Goal: Task Accomplishment & Management: Use online tool/utility

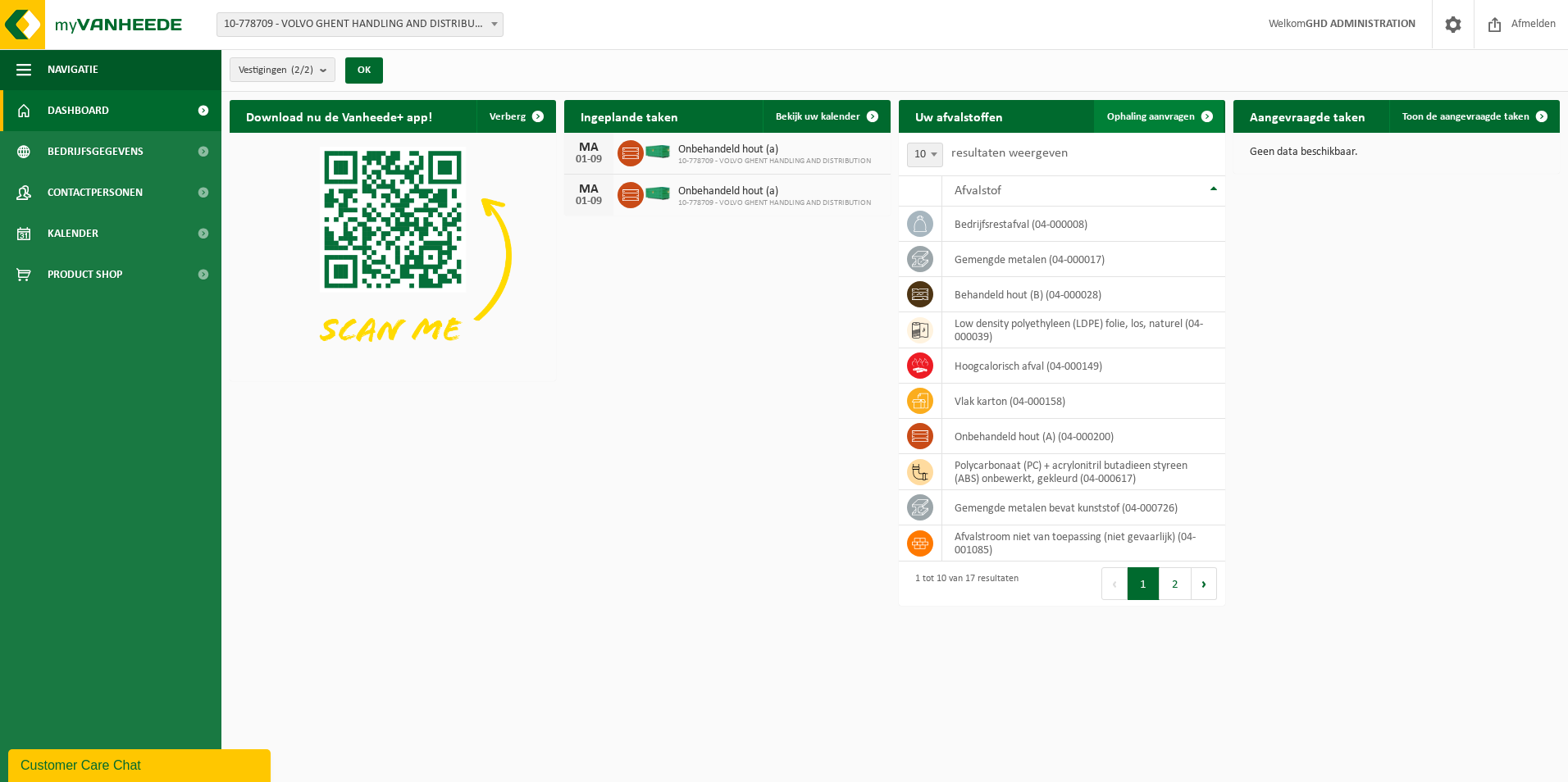
click at [1162, 114] on span "Ophaling aanvragen" at bounding box center [1150, 116] width 87 height 11
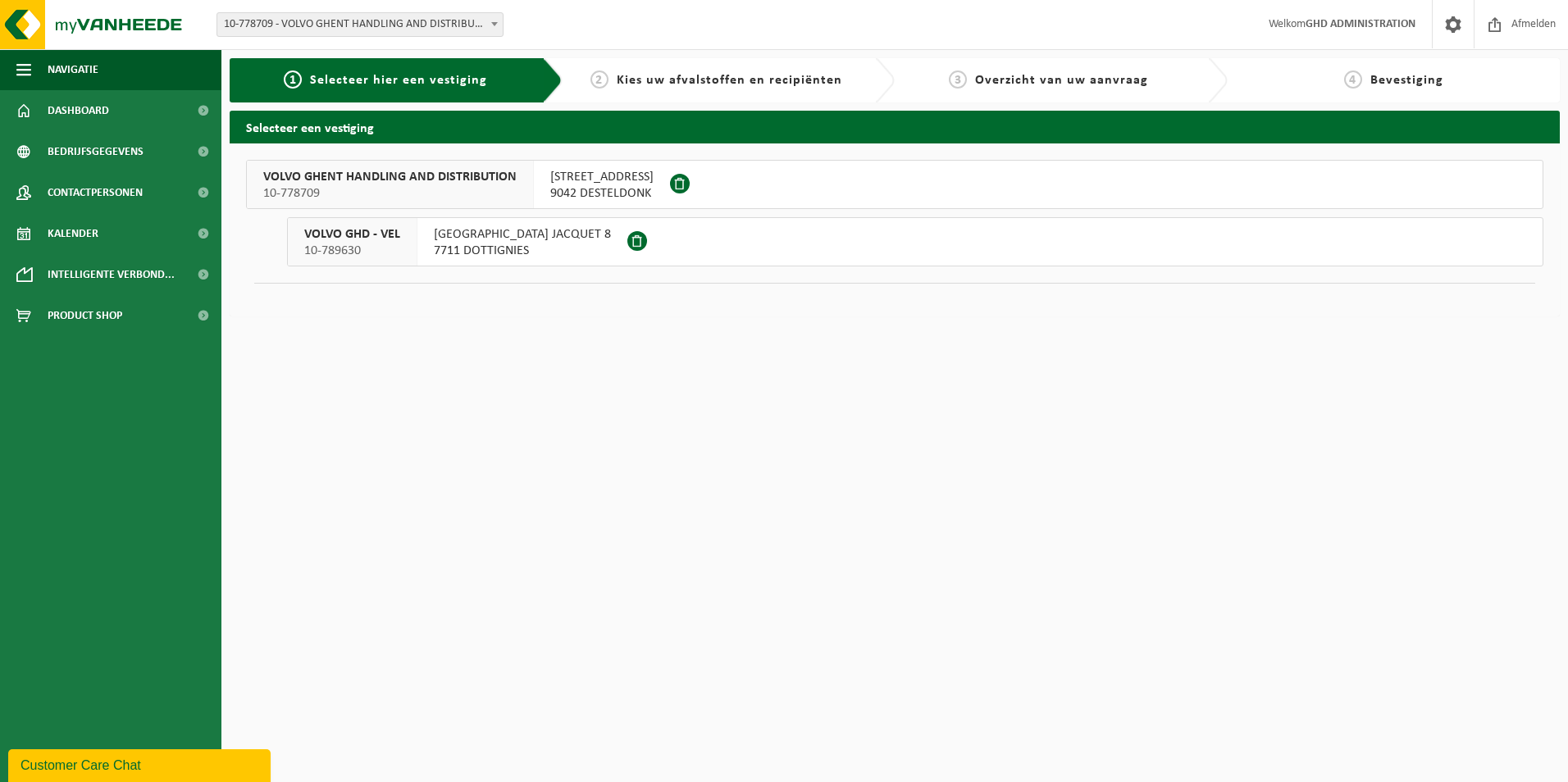
click at [590, 179] on span "SKALDENSTRAAT 102" at bounding box center [602, 177] width 104 height 16
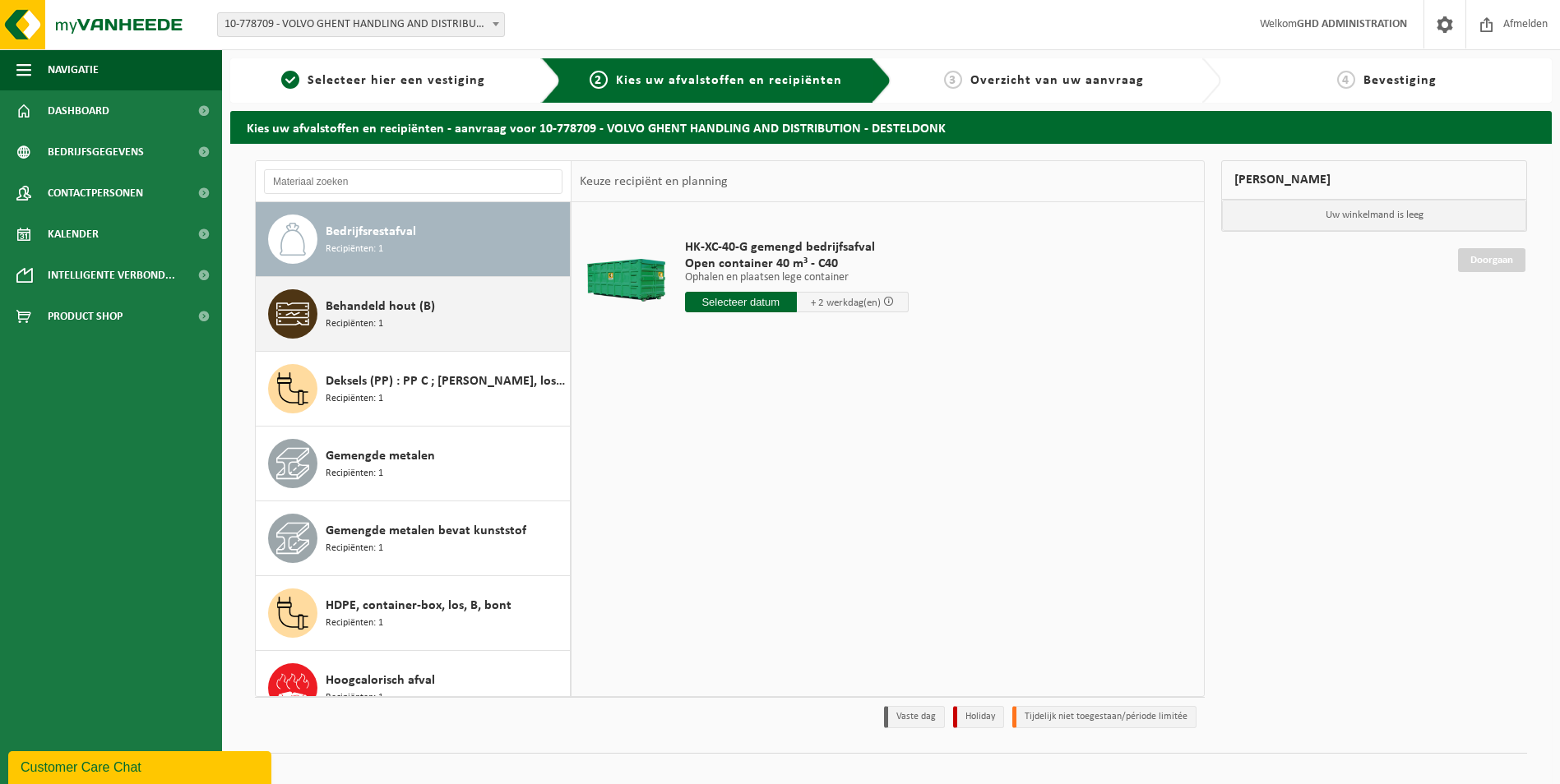
click at [440, 315] on div "Behandeld hout (B) Recipiënten: 1" at bounding box center [445, 313] width 240 height 49
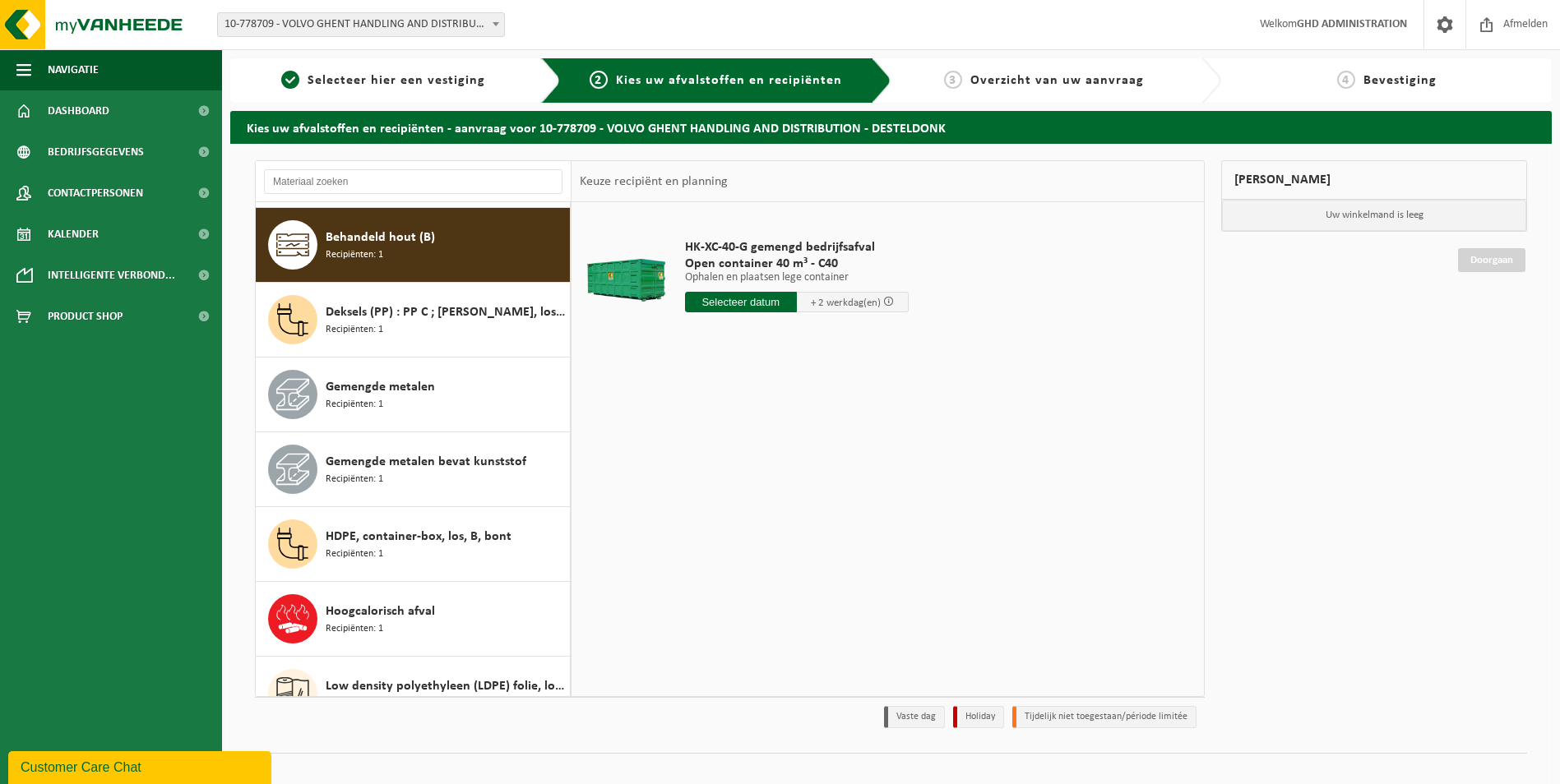
scroll to position [75, 0]
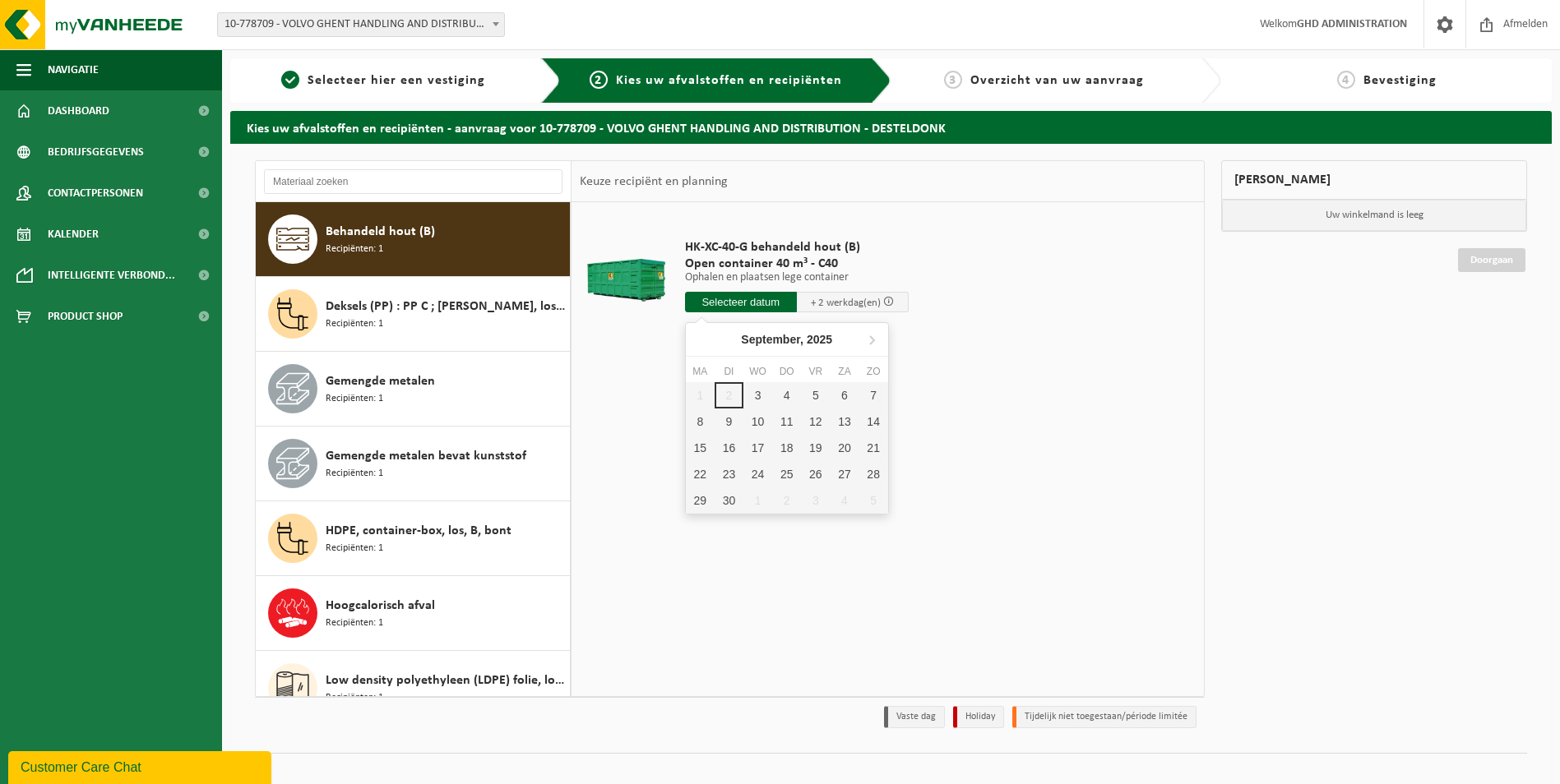
click at [767, 301] on input "text" at bounding box center [741, 301] width 112 height 20
click at [756, 395] on div "3" at bounding box center [757, 395] width 29 height 26
type input "Van 2025-09-03"
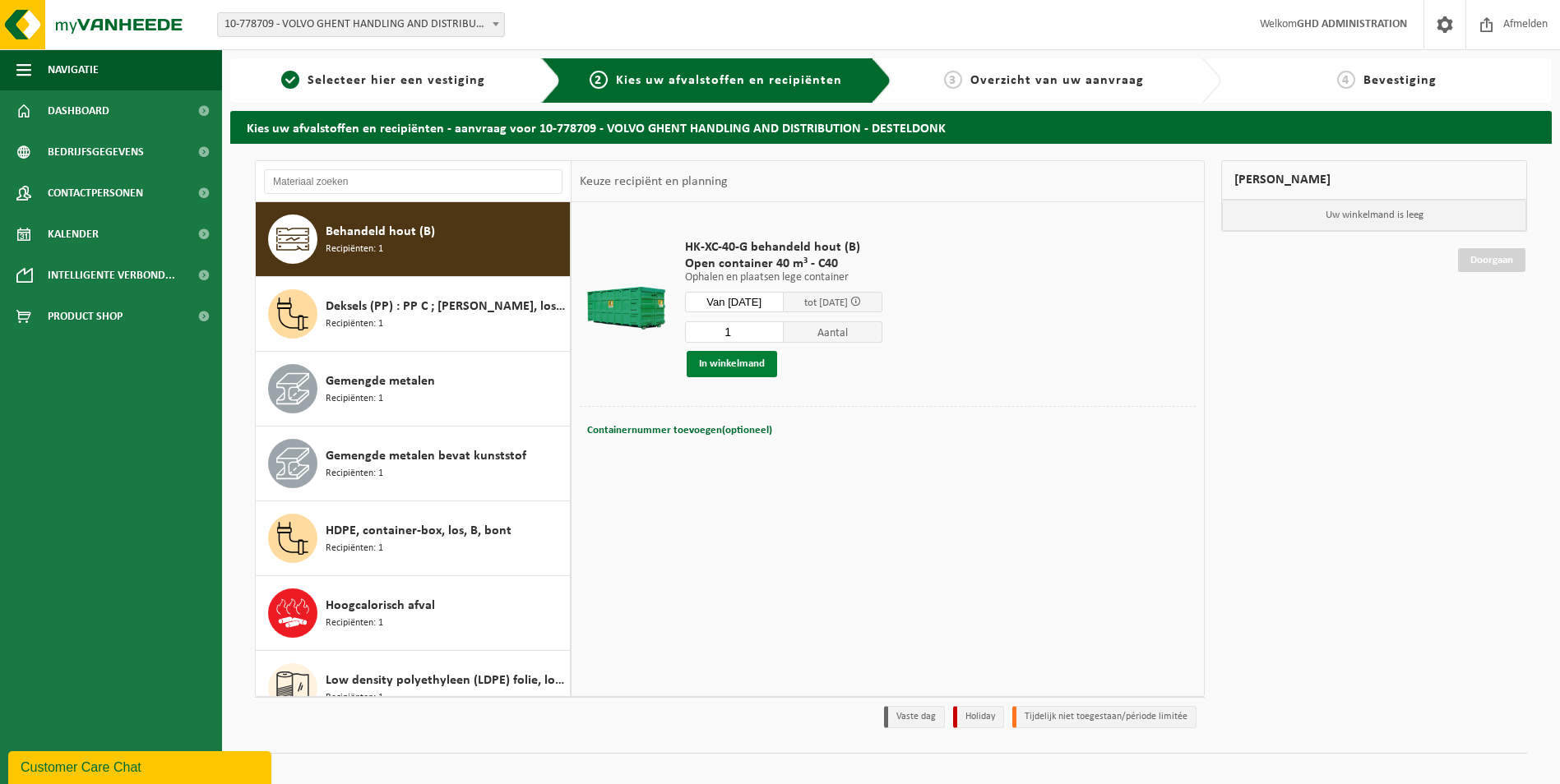
click at [732, 365] on button "In winkelmand" at bounding box center [732, 363] width 91 height 26
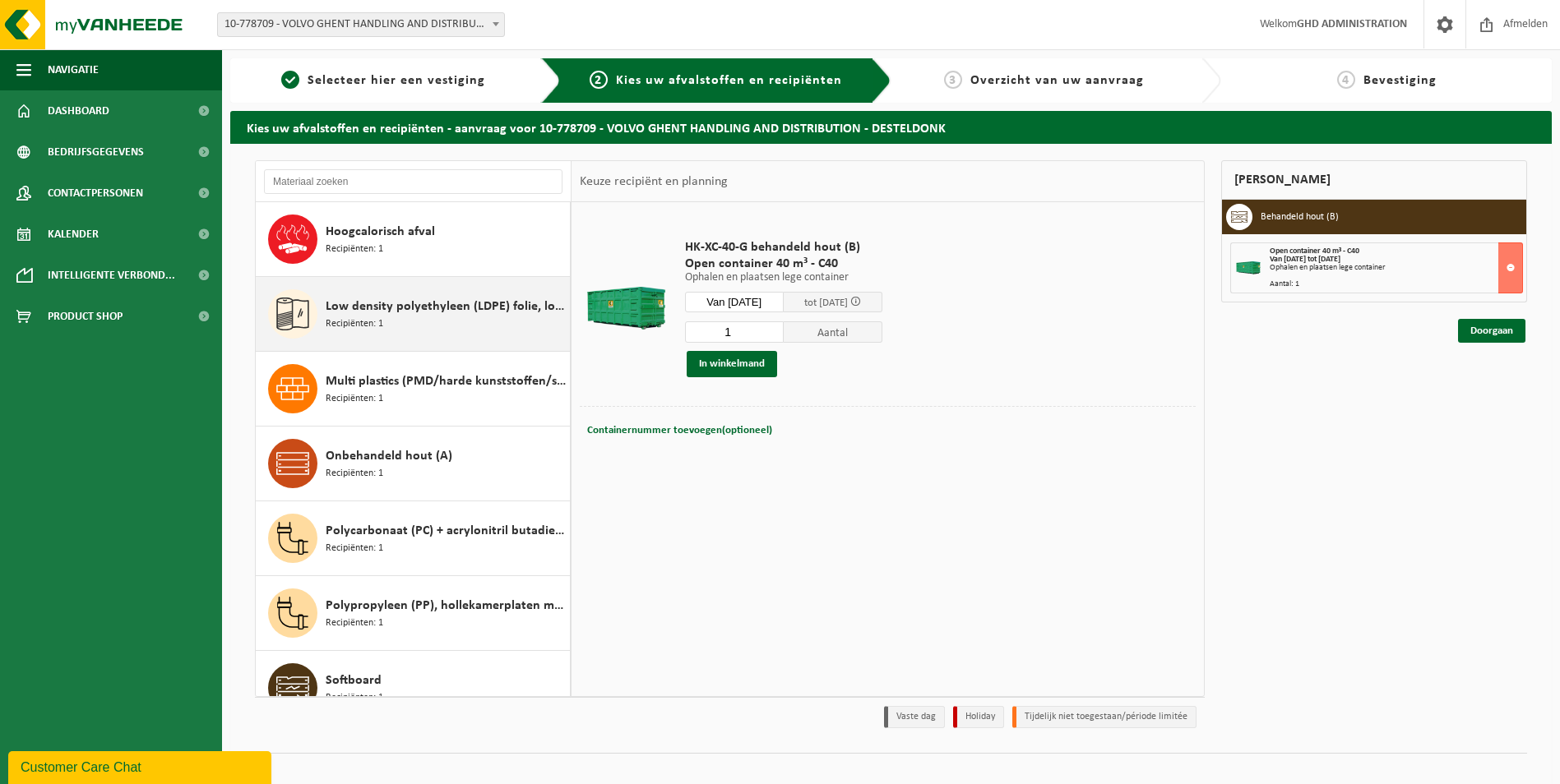
scroll to position [485, 0]
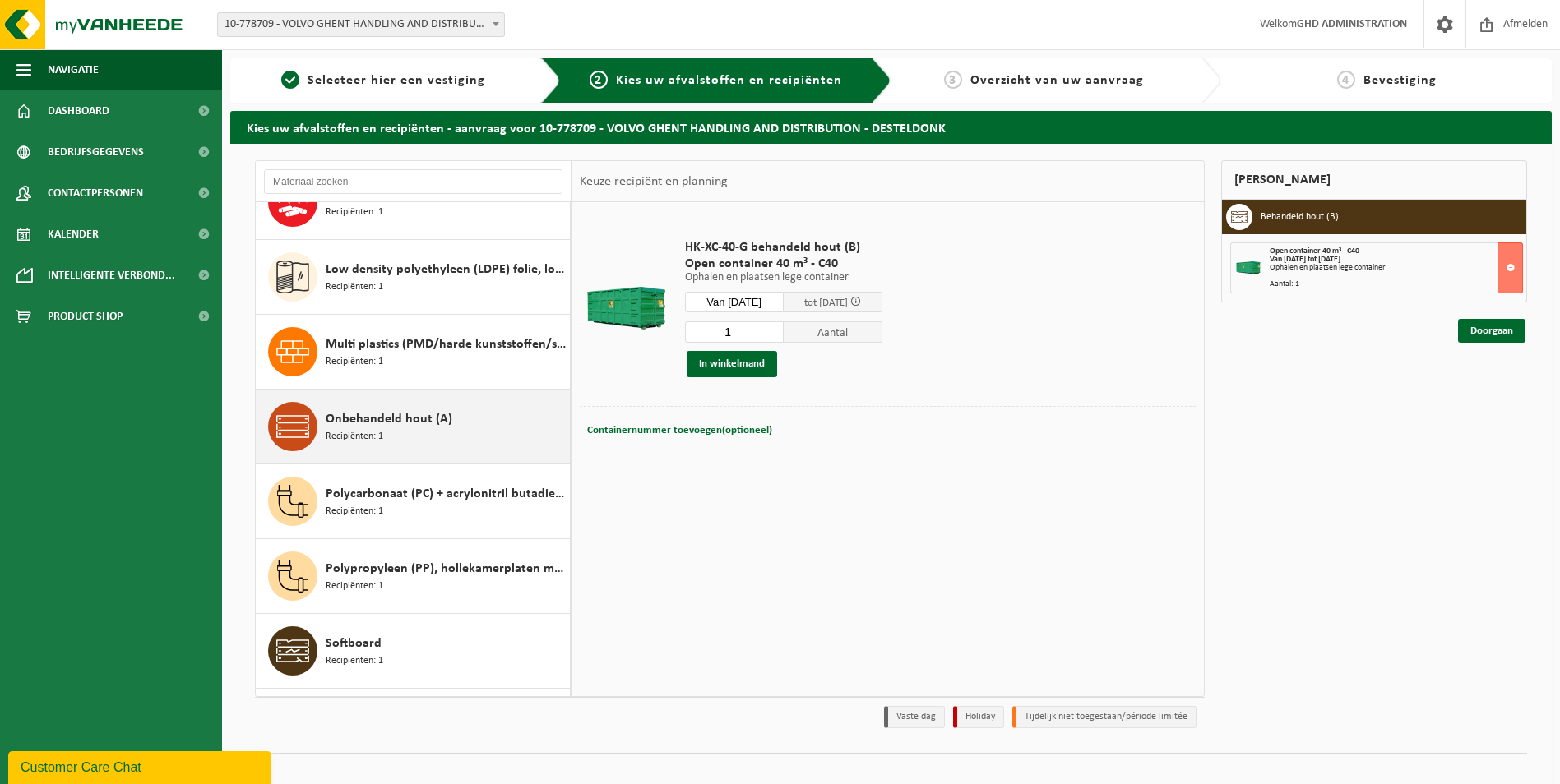
click at [448, 428] on div "Onbehandeld hout (A) Recipiënten: 1" at bounding box center [445, 426] width 240 height 49
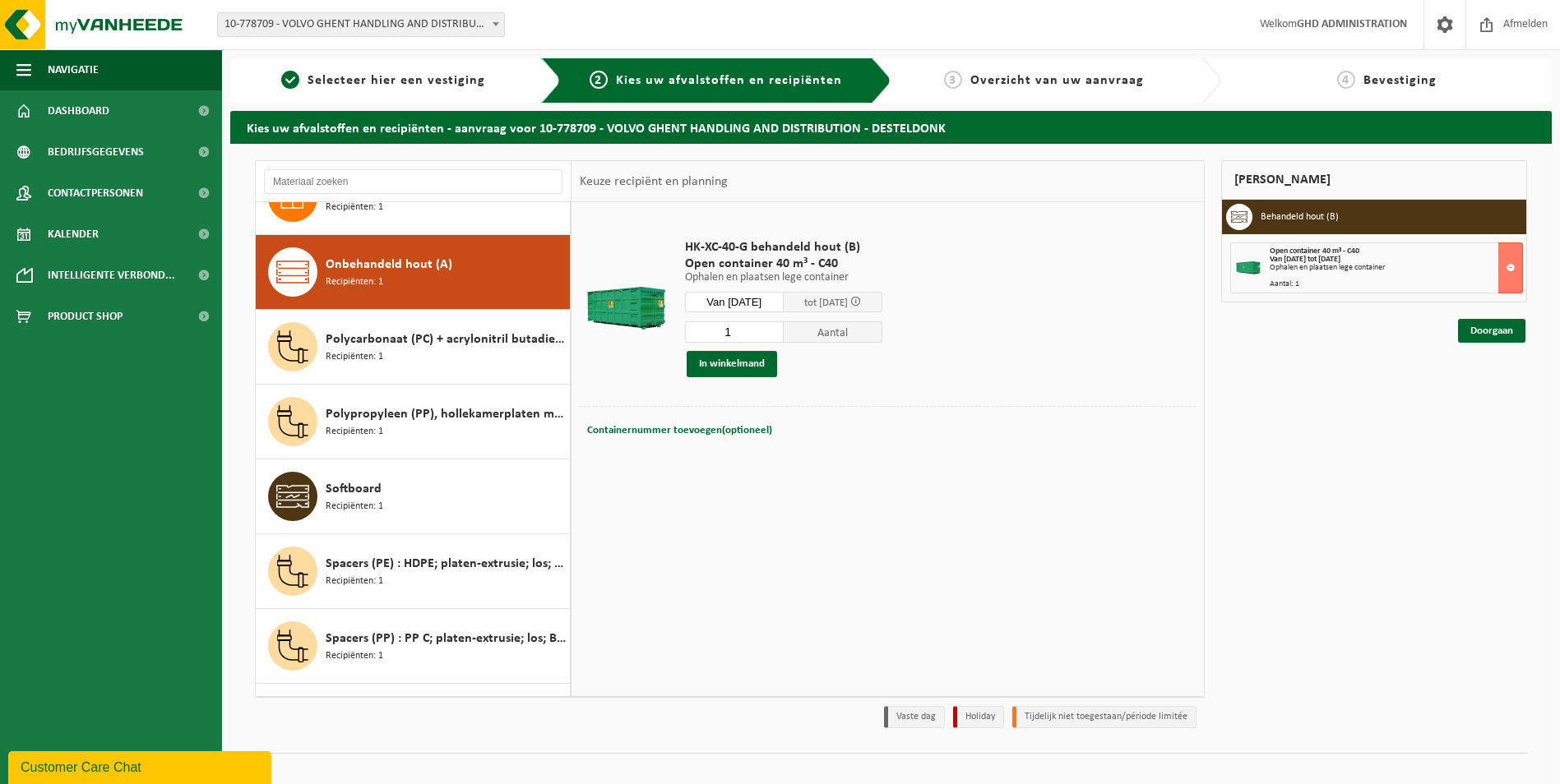
scroll to position [673, 0]
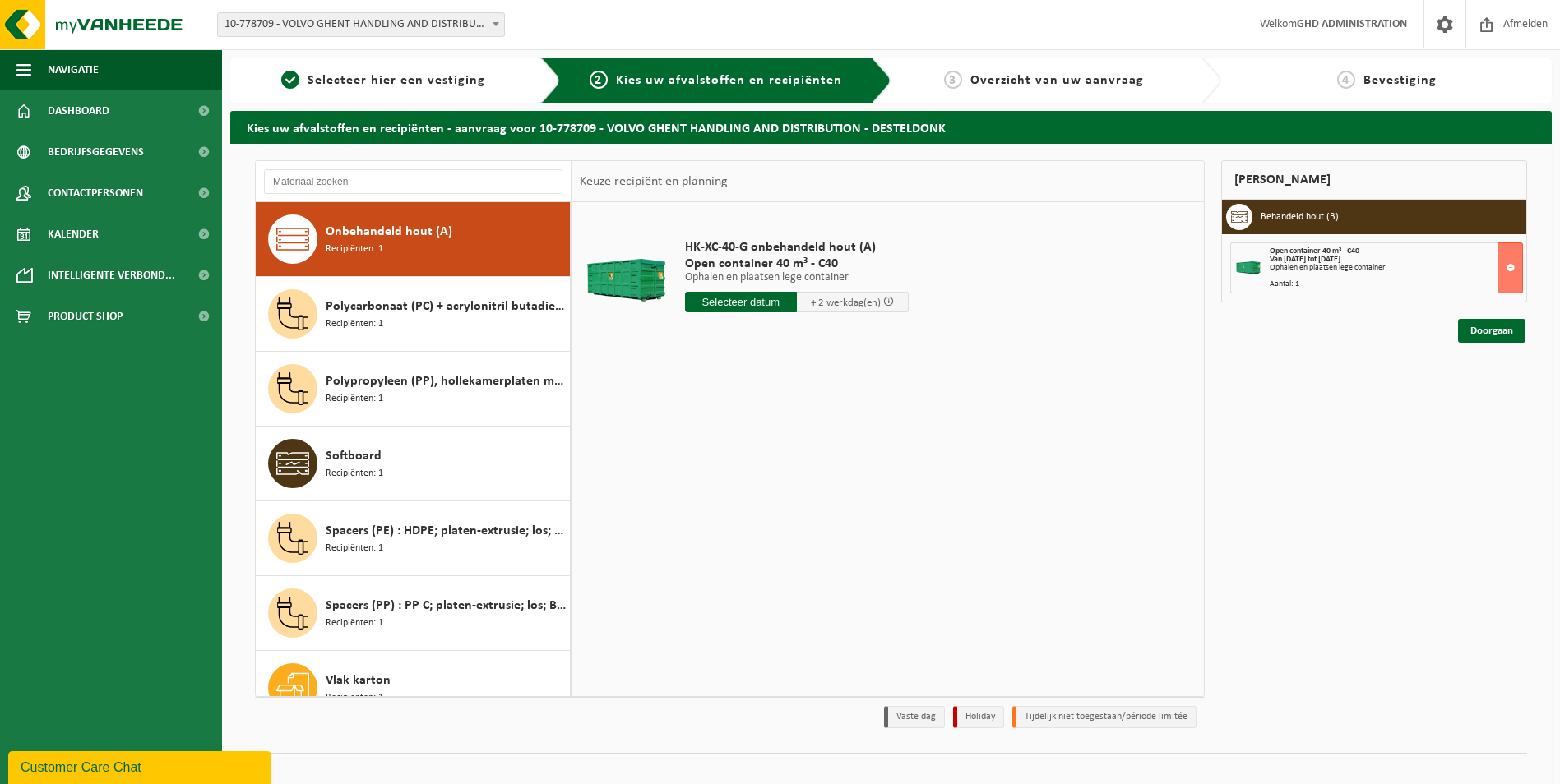
click at [757, 302] on input "text" at bounding box center [741, 301] width 112 height 20
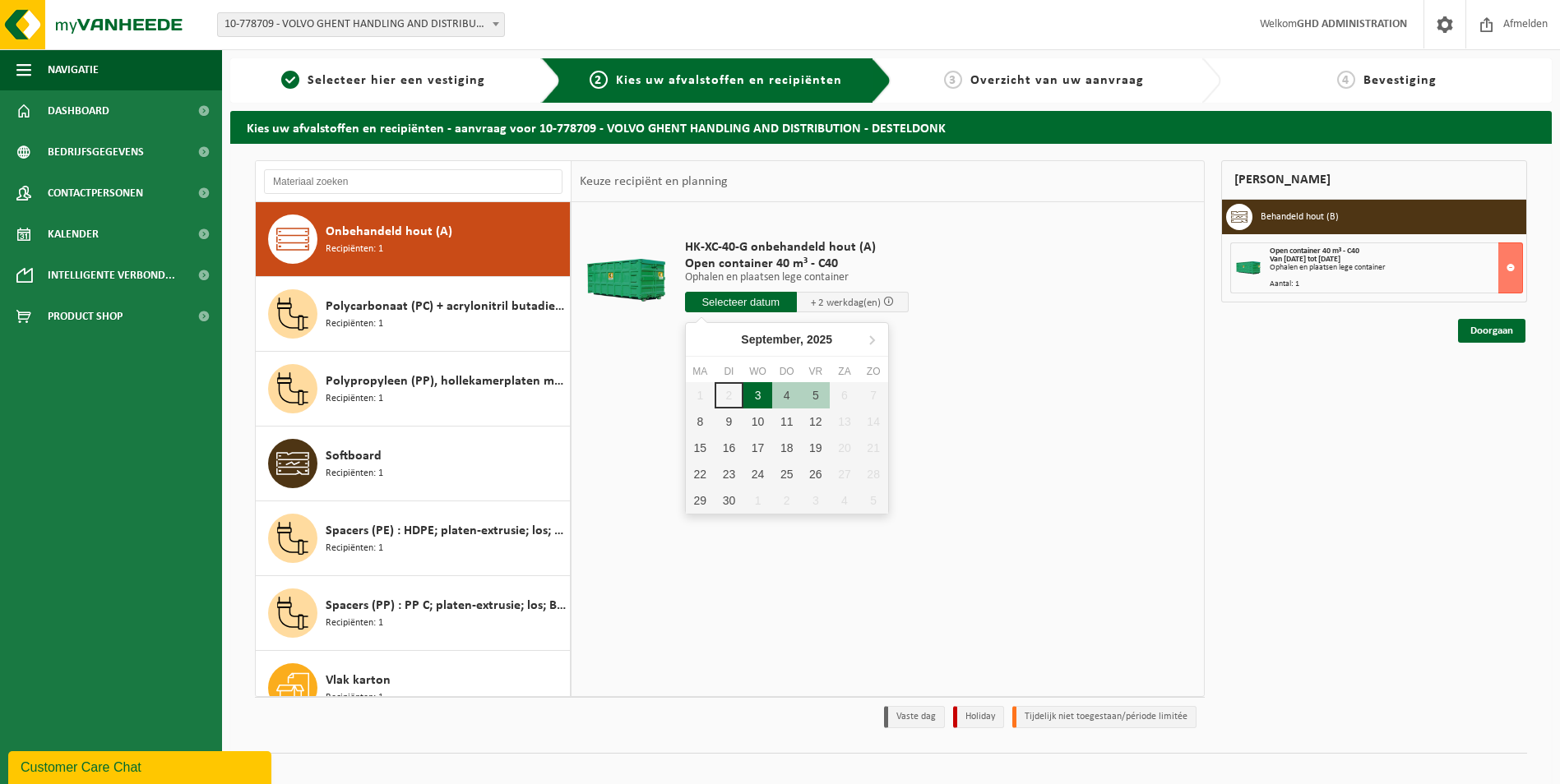
click at [757, 390] on div "3" at bounding box center [757, 395] width 29 height 26
type input "Van 2025-09-03"
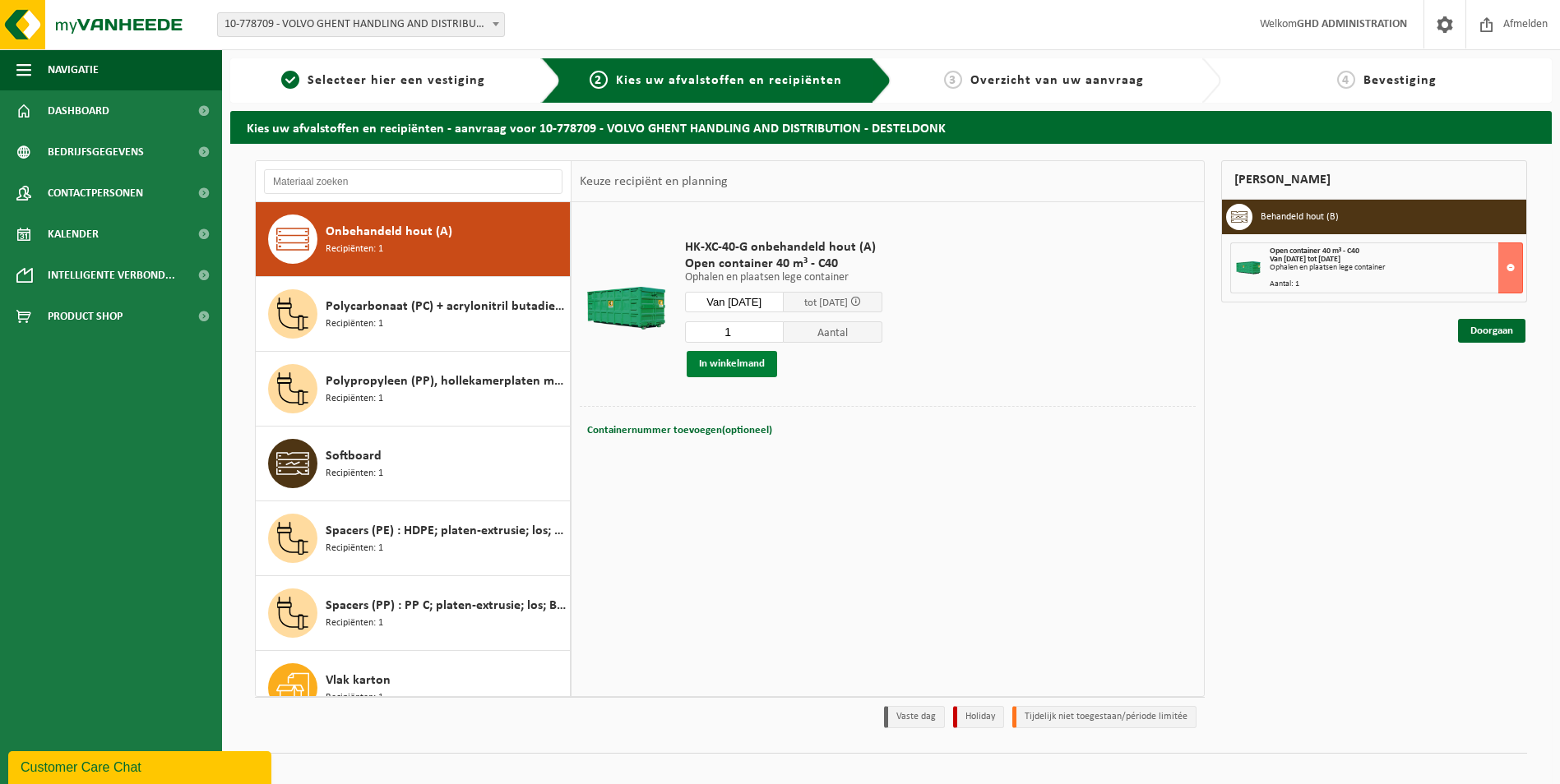
click at [745, 365] on button "In winkelmand" at bounding box center [732, 363] width 91 height 26
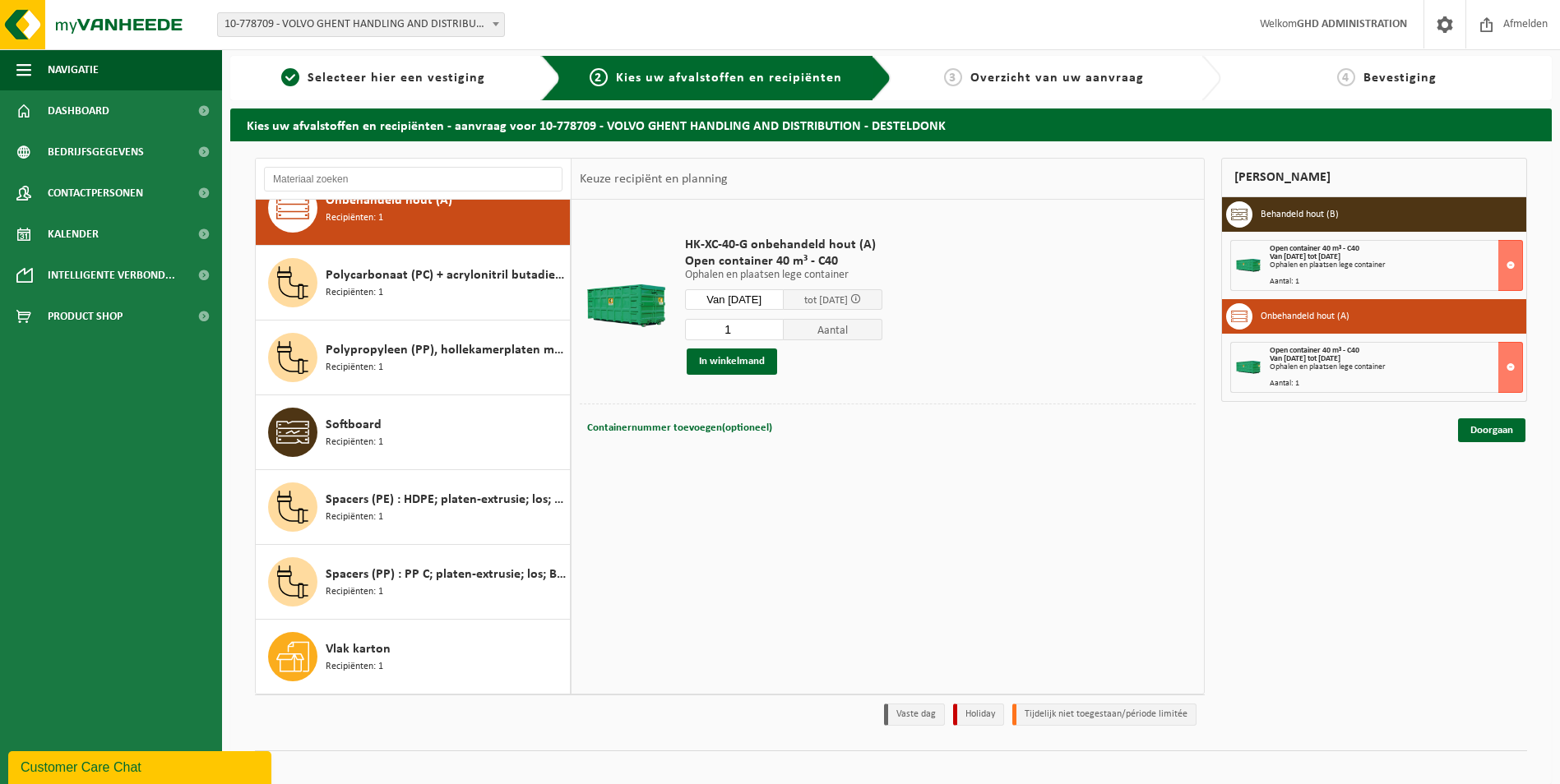
scroll to position [19, 0]
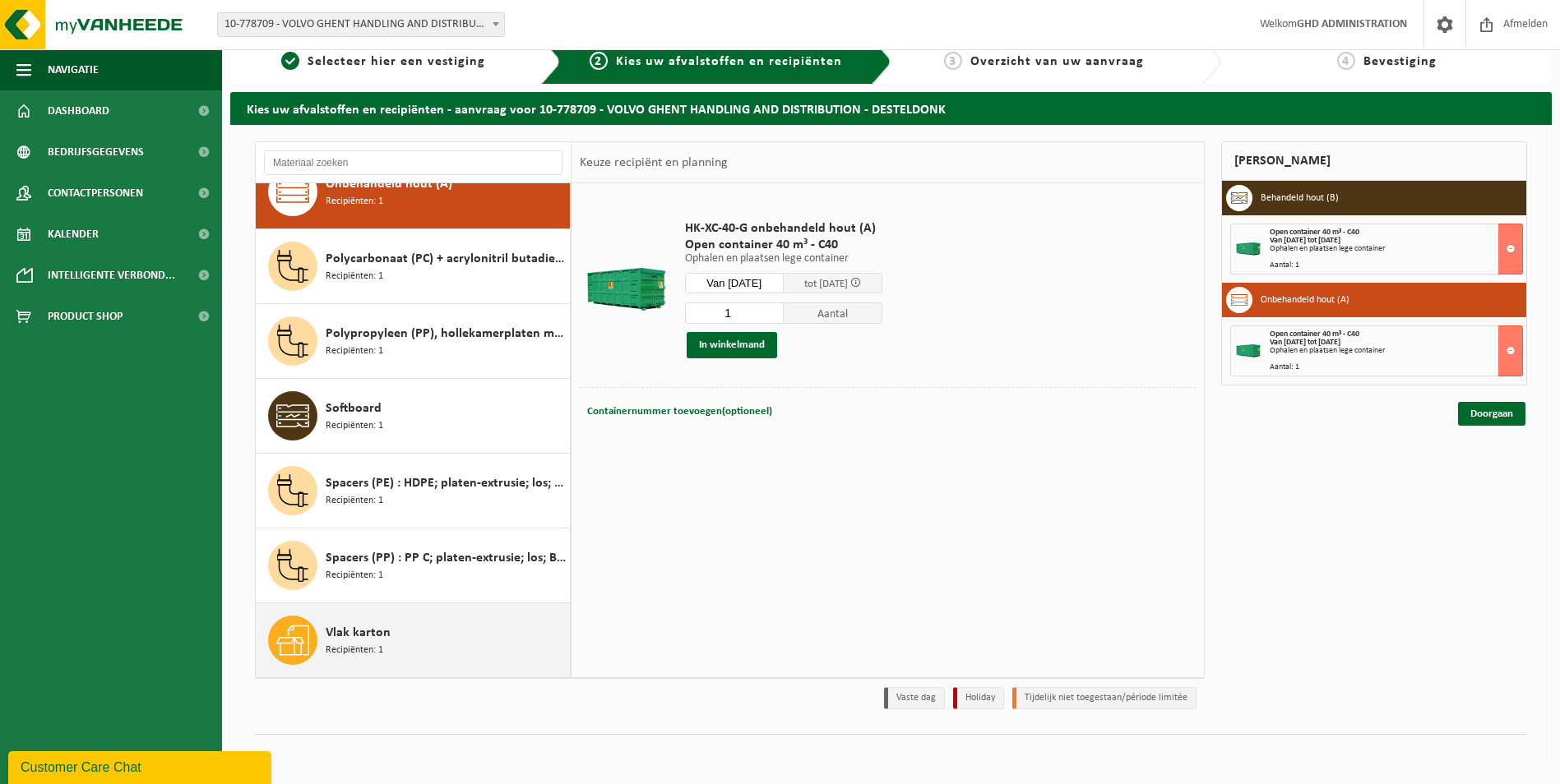
click at [394, 641] on div "Vlak karton Recipiënten: 1" at bounding box center [445, 640] width 240 height 49
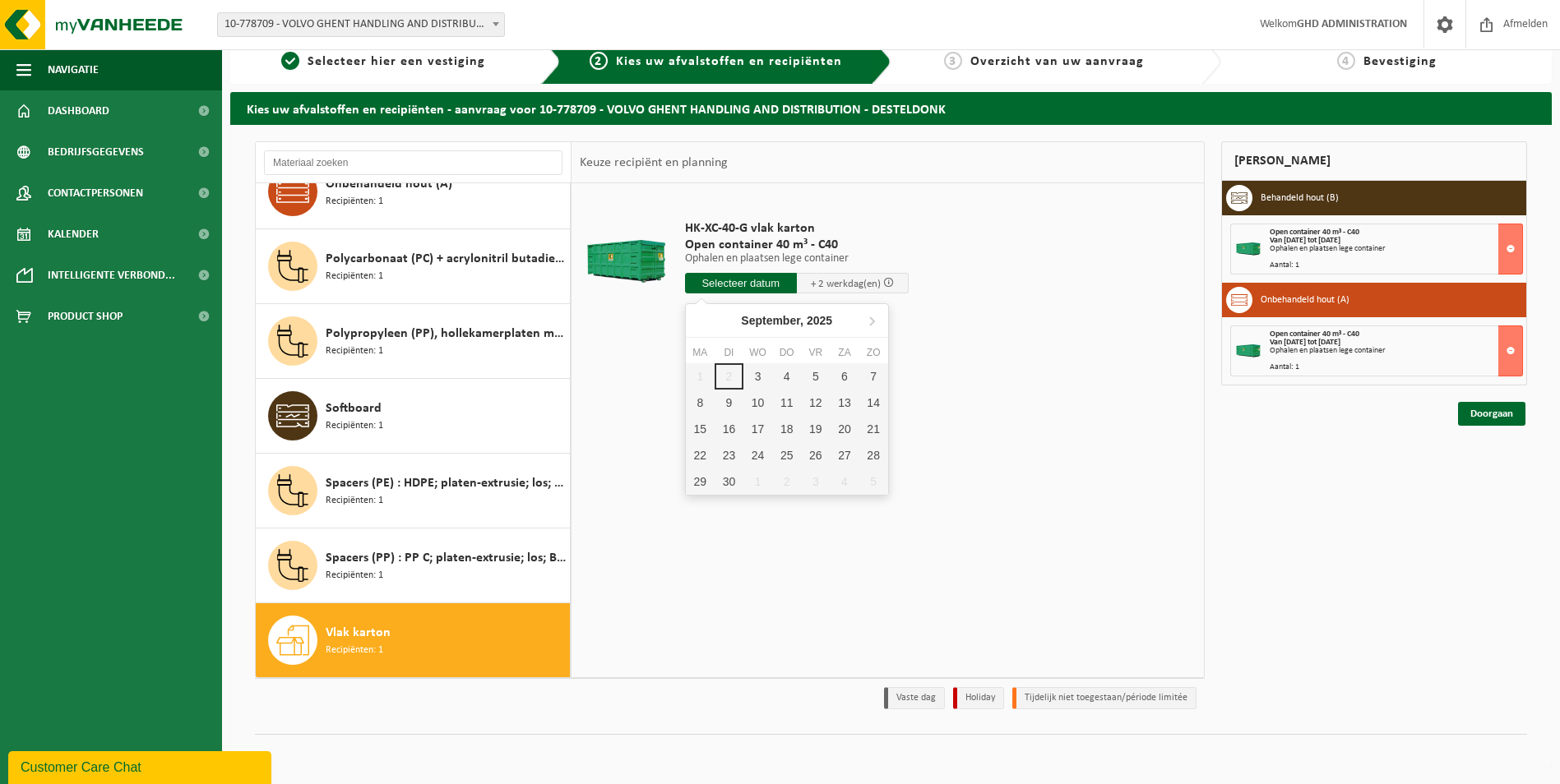
click at [749, 277] on input "text" at bounding box center [741, 282] width 112 height 20
click at [763, 379] on div "3" at bounding box center [757, 376] width 29 height 26
type input "Van 2025-09-03"
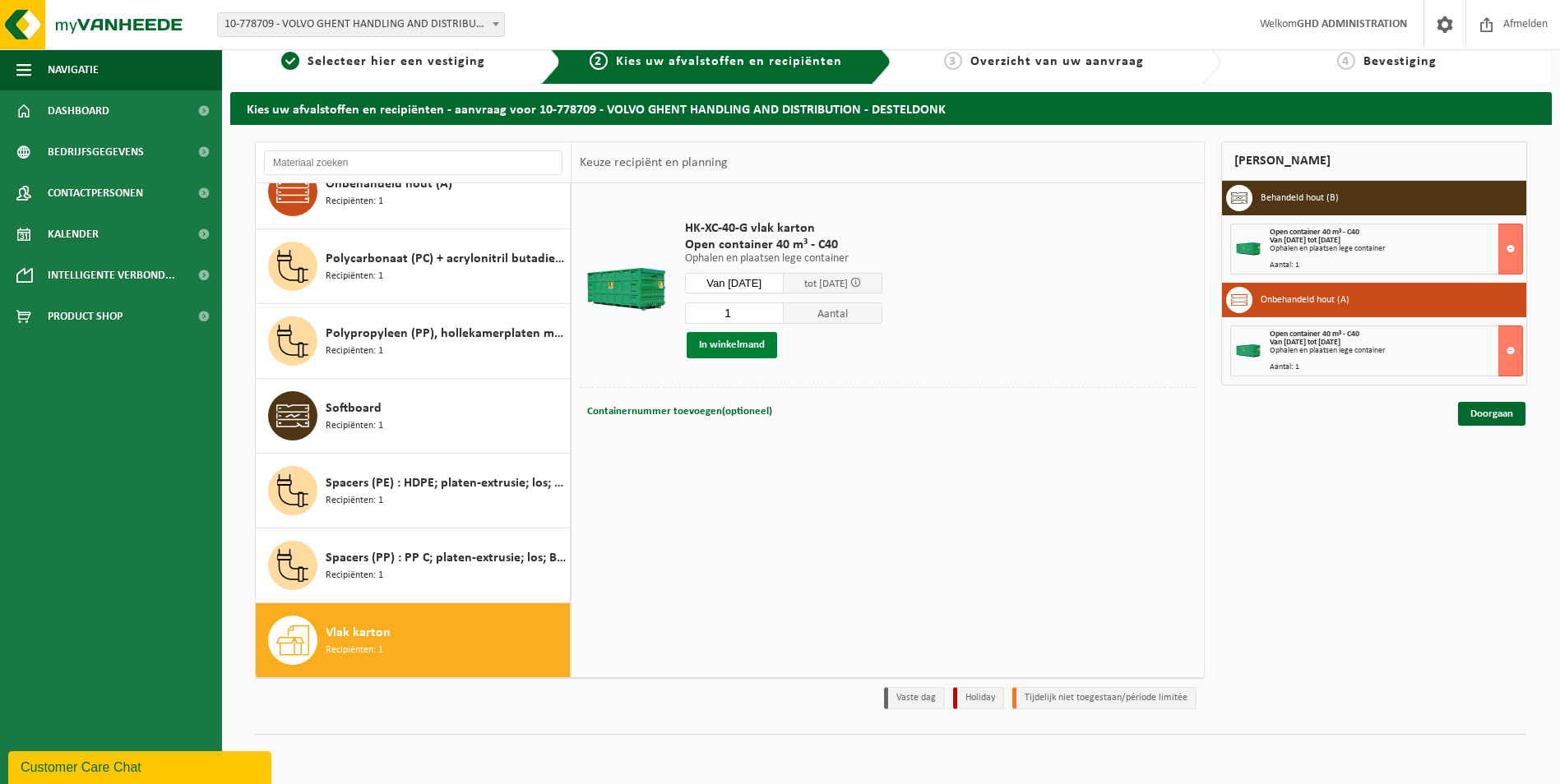
click at [747, 337] on button "In winkelmand" at bounding box center [732, 345] width 91 height 26
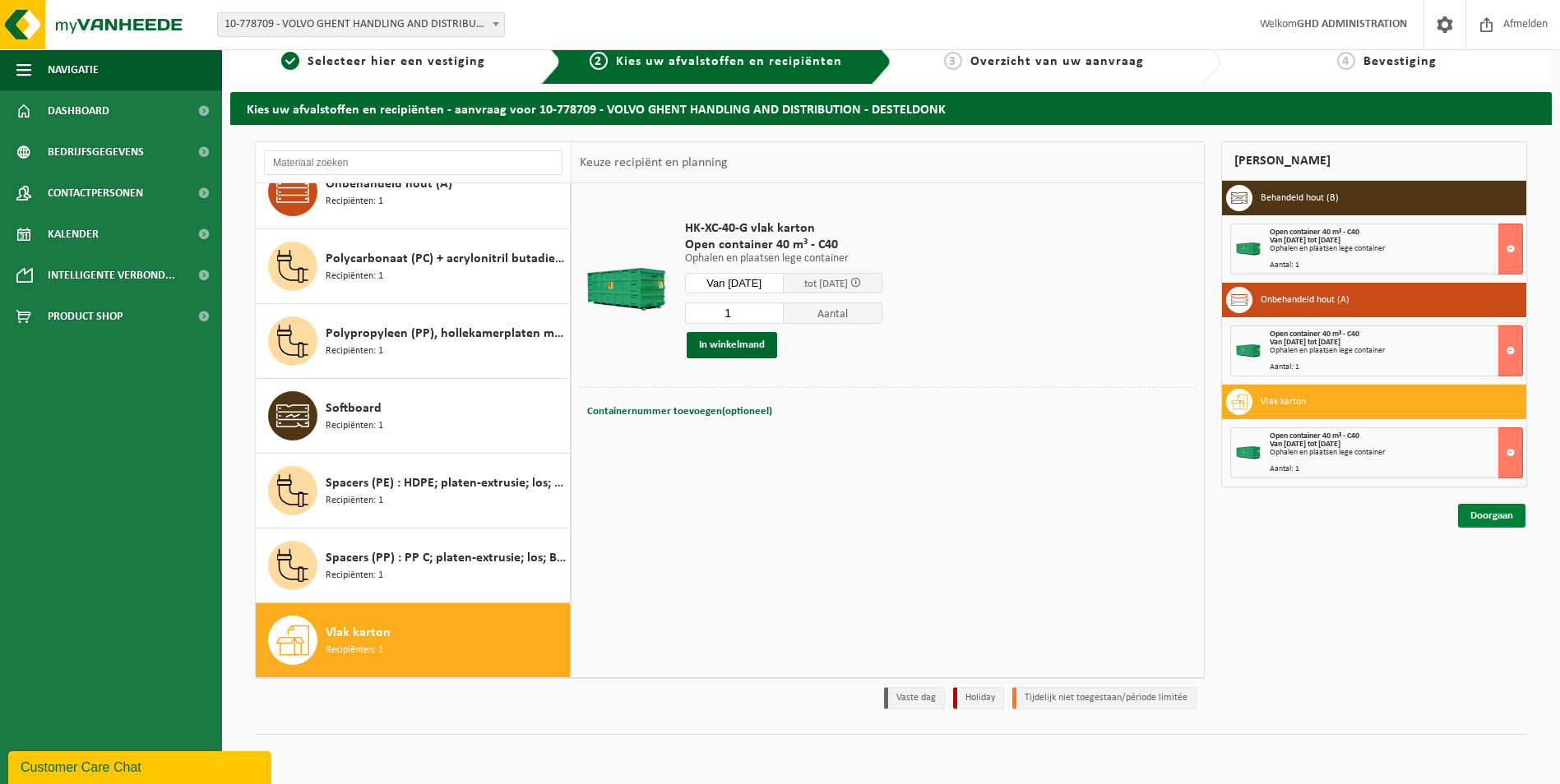
click at [1498, 517] on link "Doorgaan" at bounding box center [1492, 515] width 67 height 24
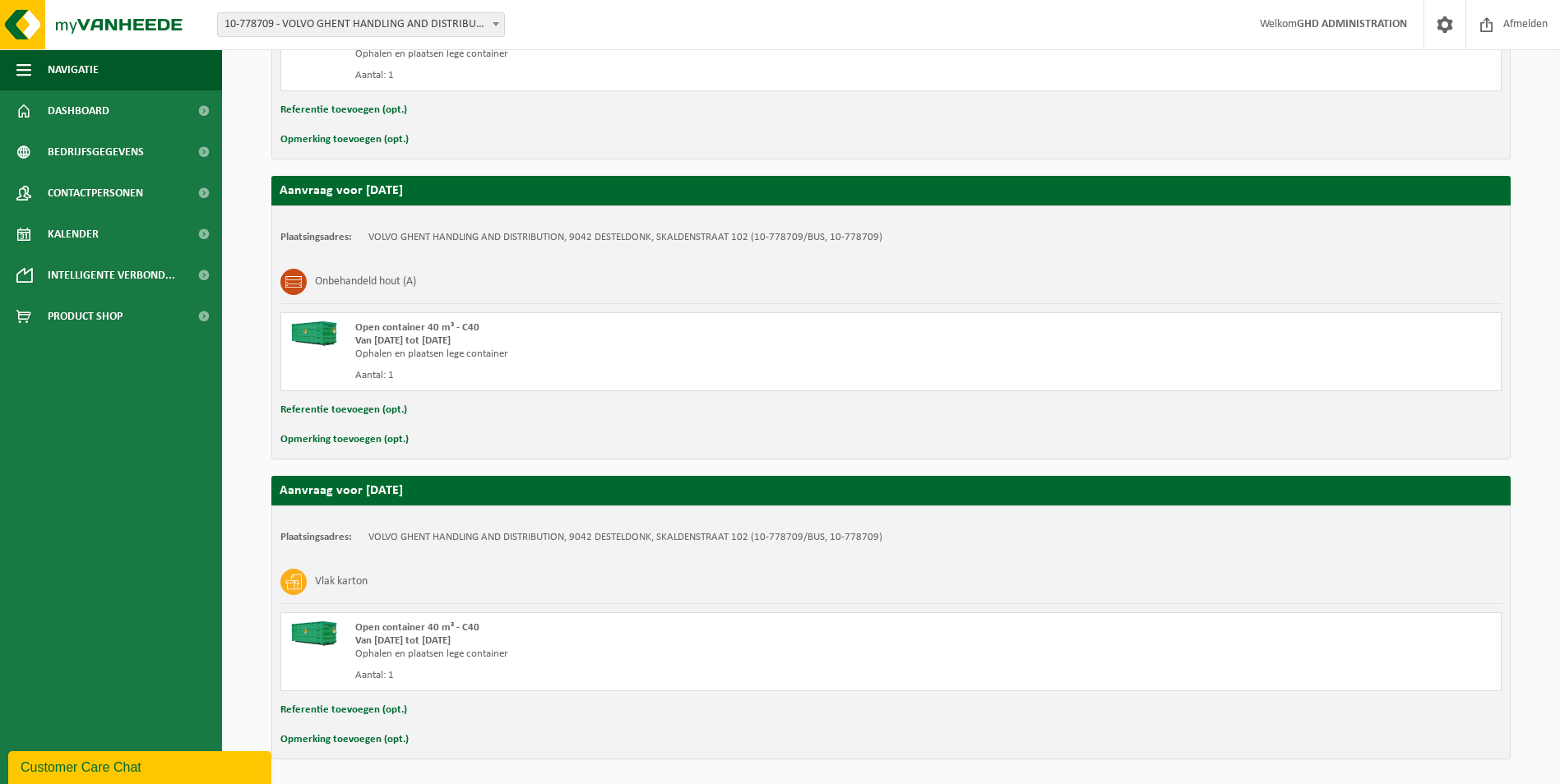
scroll to position [521, 0]
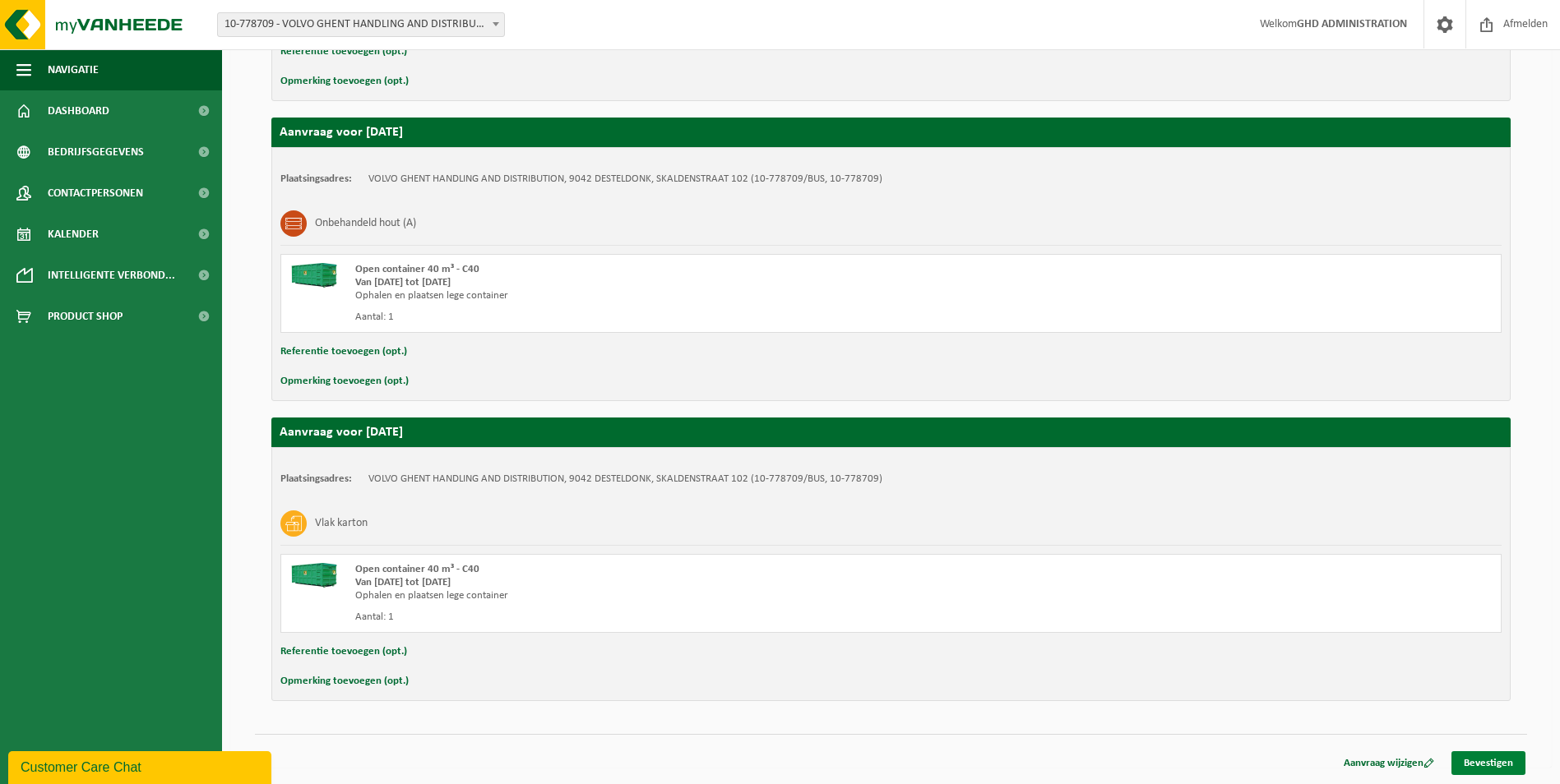
click at [1491, 765] on link "Bevestigen" at bounding box center [1488, 763] width 74 height 24
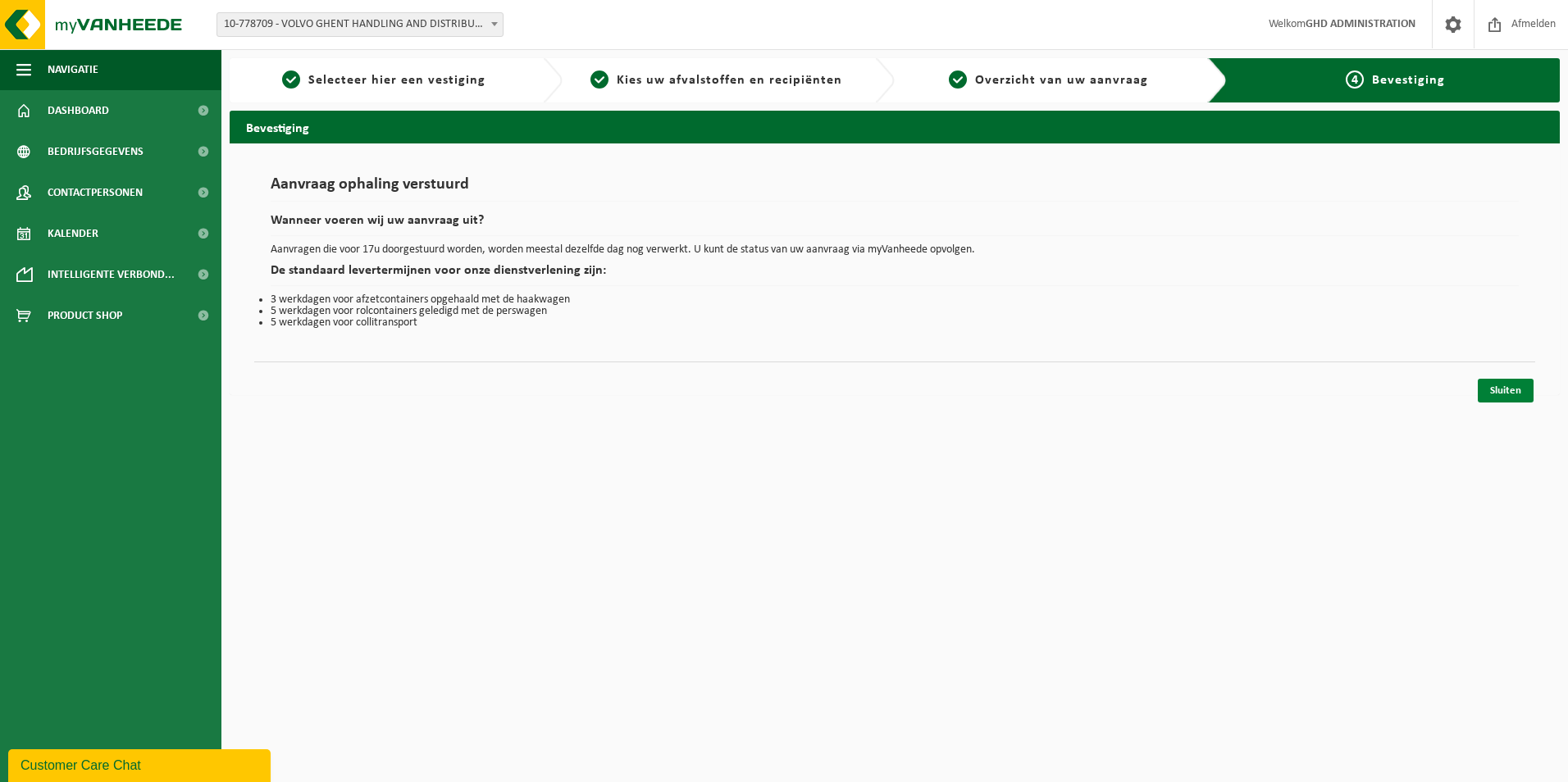
click at [1494, 387] on link "Sluiten" at bounding box center [1506, 390] width 56 height 24
